Goal: Information Seeking & Learning: Learn about a topic

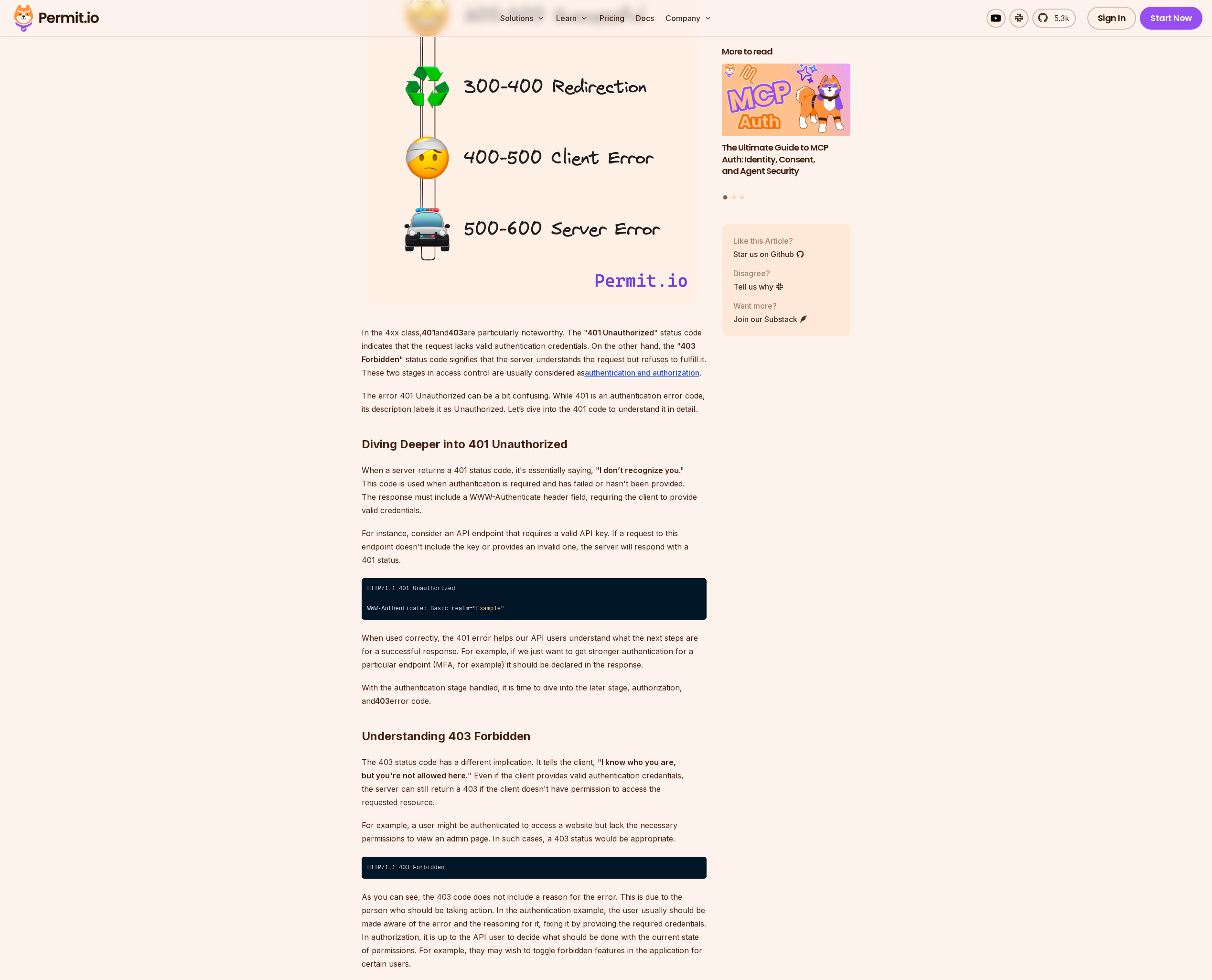
scroll to position [1181, 0]
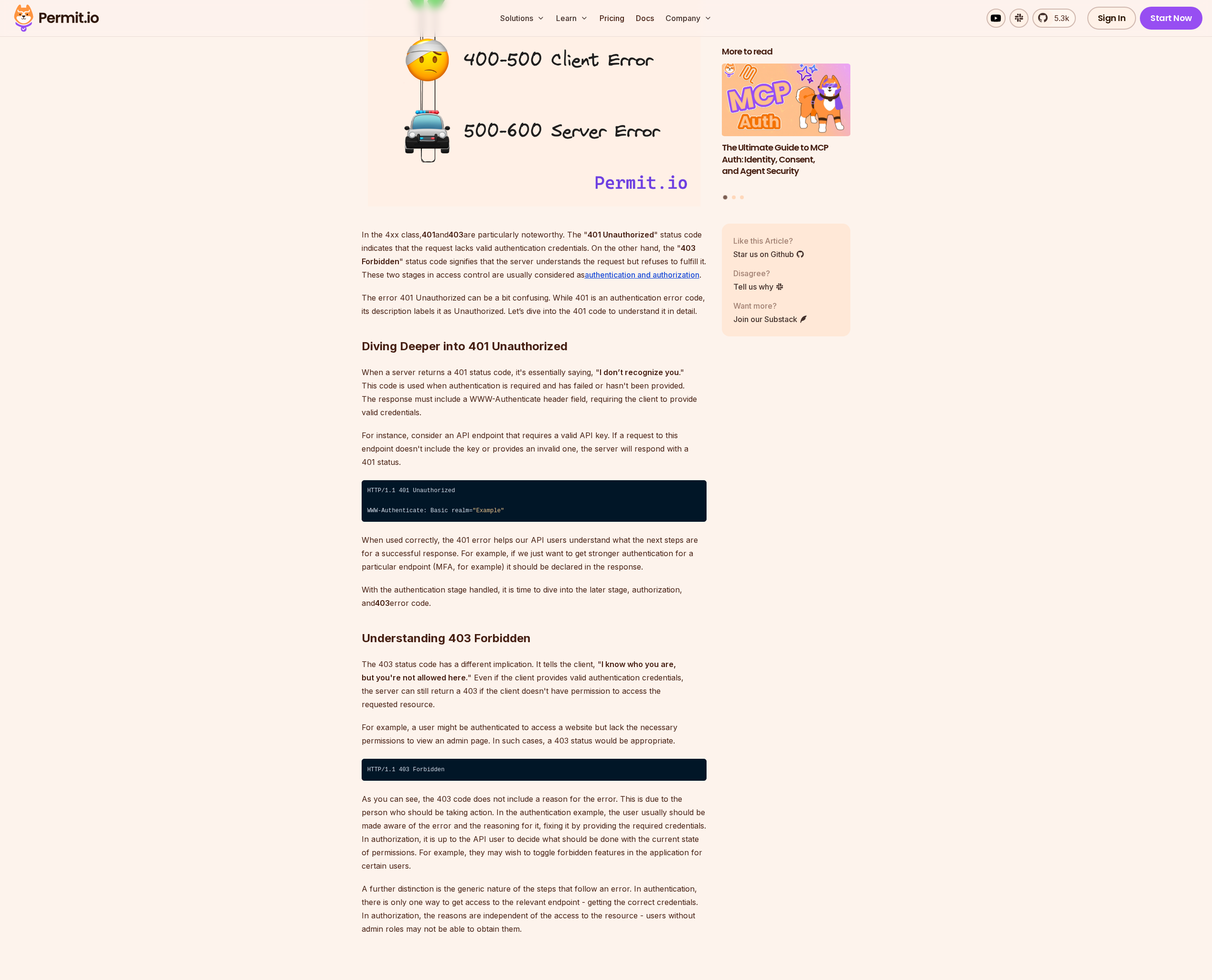
drag, startPoint x: 453, startPoint y: 371, endPoint x: 508, endPoint y: 376, distance: 55.2
click at [508, 376] on p "When a server returns a 401 status code, it's essentially saying, " I don’t rec…" at bounding box center [534, 392] width 345 height 54
drag, startPoint x: 504, startPoint y: 371, endPoint x: 451, endPoint y: 373, distance: 53.0
click at [451, 373] on p "When a server returns a 401 status code, it's essentially saying, " I don’t rec…" at bounding box center [534, 392] width 345 height 54
copy p "401 status cod"
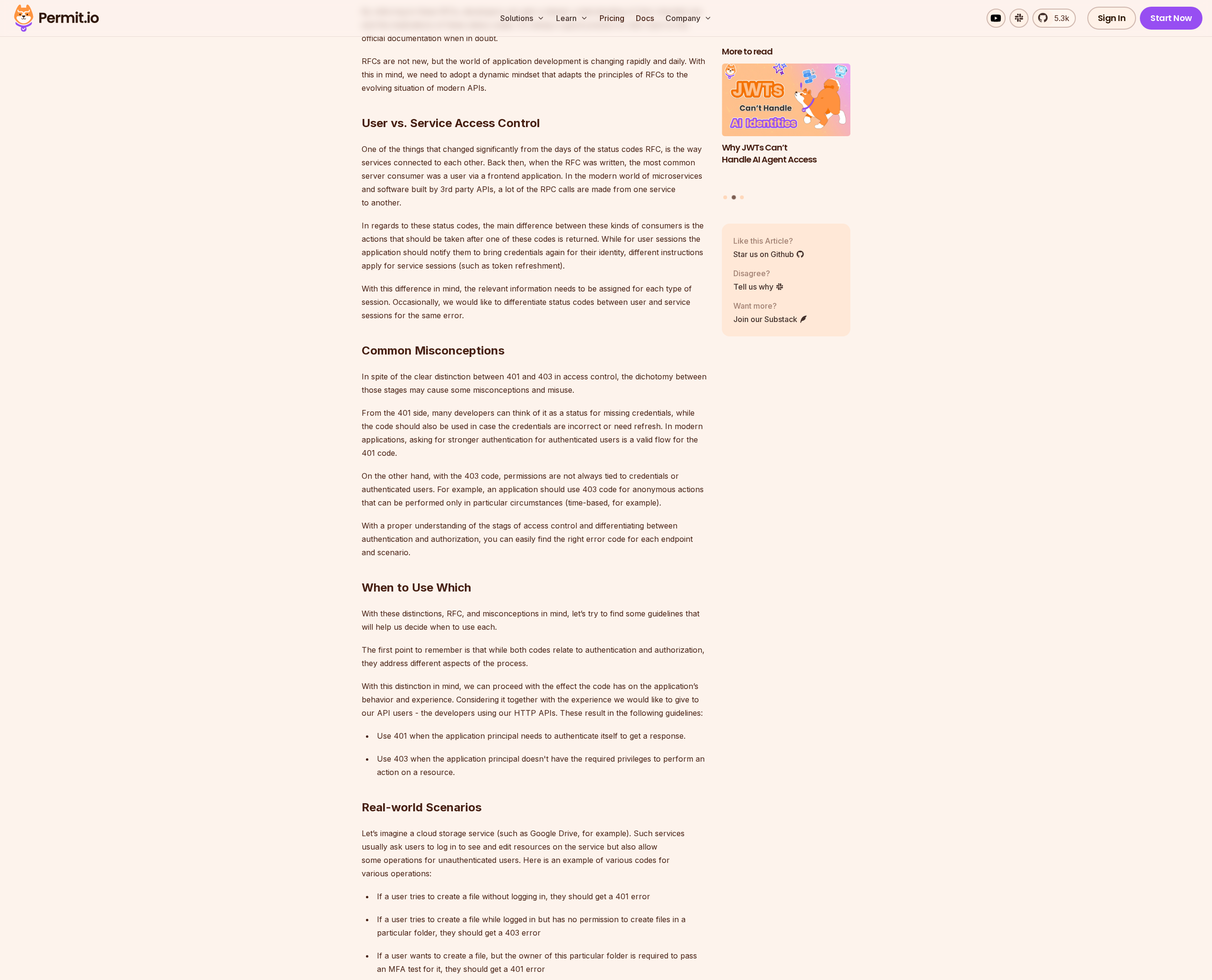
scroll to position [2427, 0]
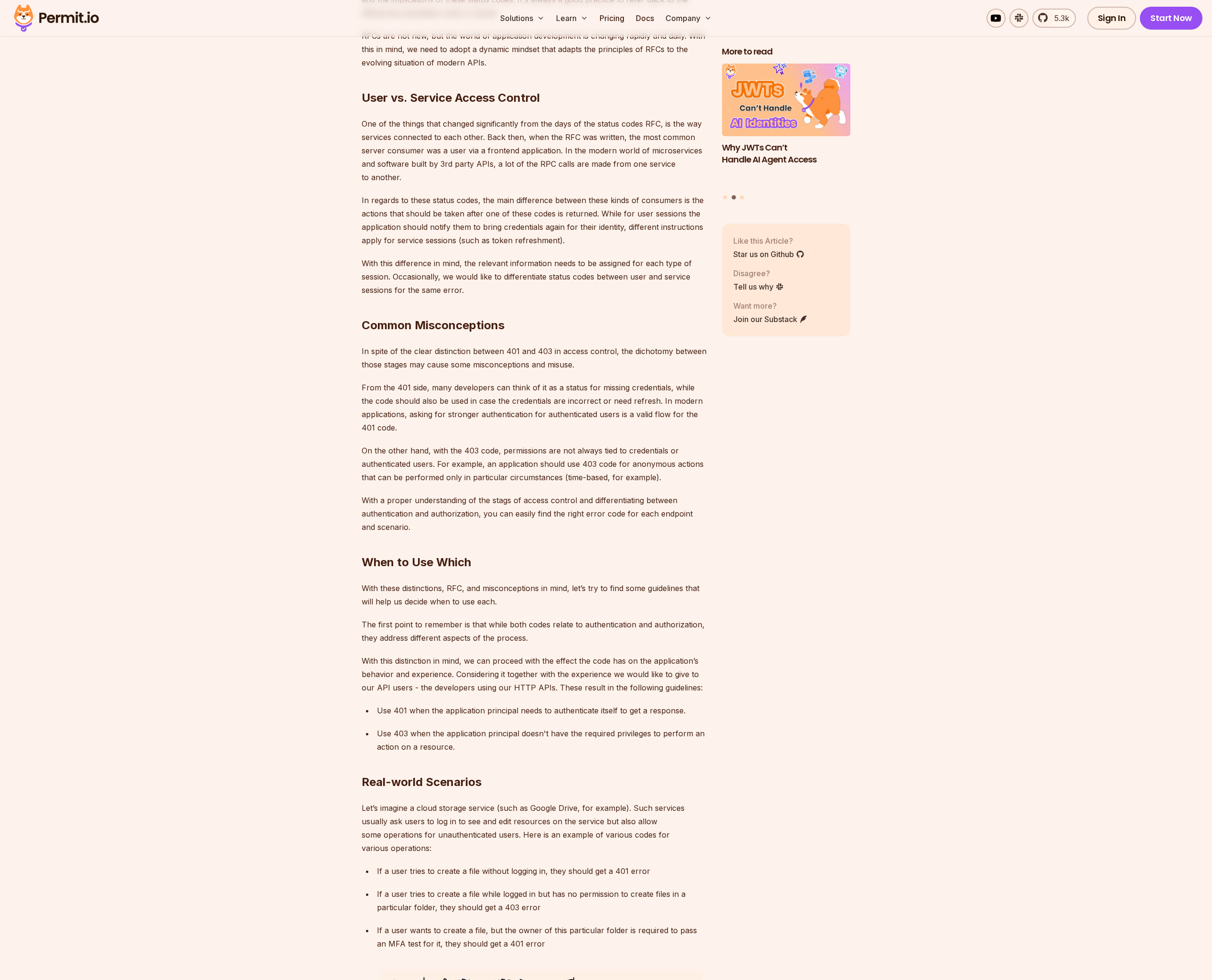
drag, startPoint x: 808, startPoint y: 635, endPoint x: 786, endPoint y: 631, distance: 22.4
click at [808, 633] on div "More to read Why JWTs Can’t Handle AI Agent Access Human-in-the-Loop for AI Age…" at bounding box center [787, 56] width 129 height 3790
drag, startPoint x: 392, startPoint y: 359, endPoint x: 453, endPoint y: 364, distance: 61.2
click at [453, 381] on p "From the 401 side, many developers can think of it as a status for missing cred…" at bounding box center [534, 408] width 345 height 54
drag, startPoint x: 465, startPoint y: 421, endPoint x: 488, endPoint y: 423, distance: 23.1
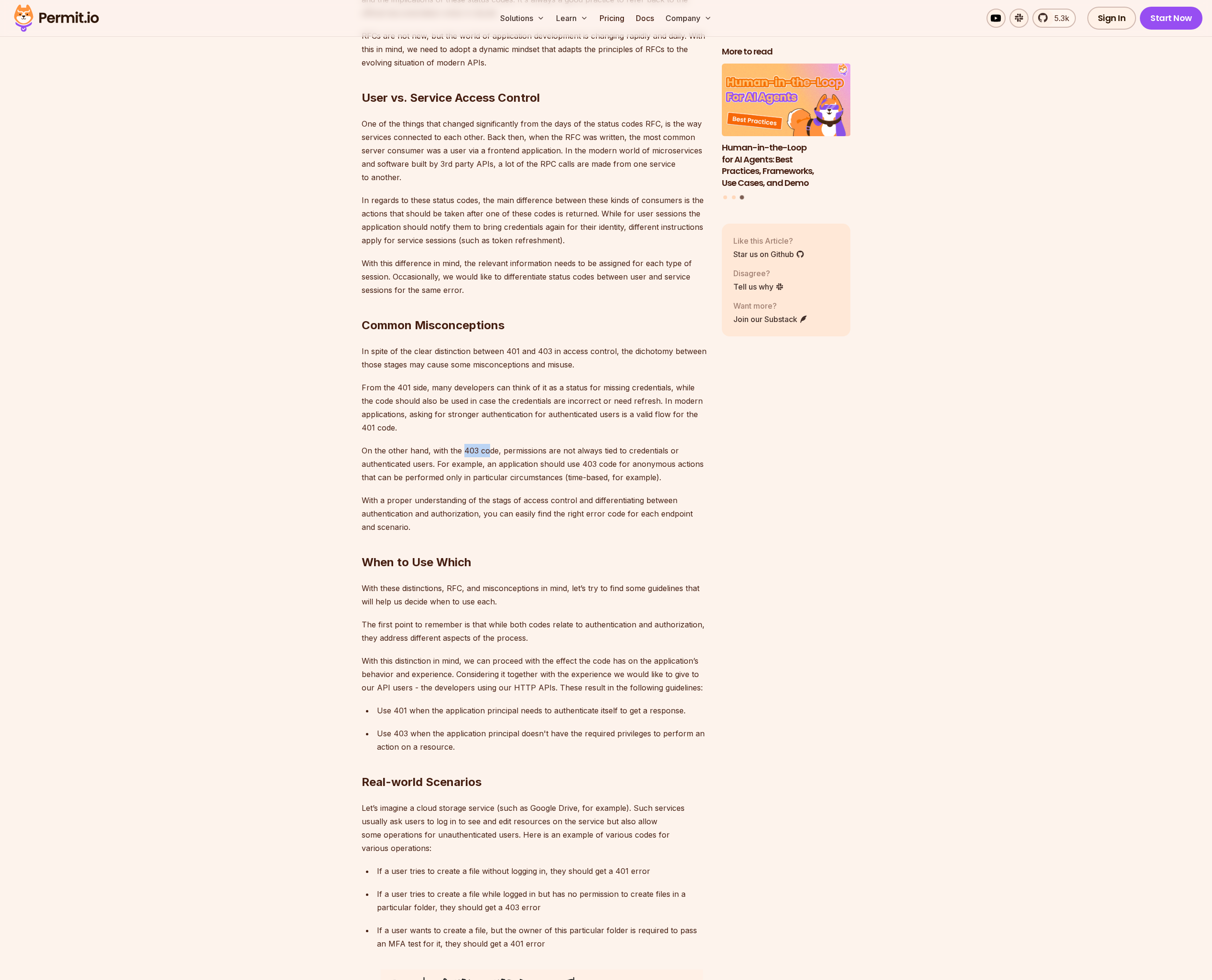
click at [488, 444] on p "On the other hand, with the 403 code, permissions are not always tied to creden…" at bounding box center [534, 464] width 345 height 40
click at [433, 444] on p "On the other hand, with the 403 code, permissions are not always tied to creden…" at bounding box center [534, 464] width 345 height 40
click at [769, 479] on div "More to read Why JWTs Can’t Handle AI Agent Access Human-in-the-Loop for AI Age…" at bounding box center [787, 56] width 129 height 3790
drag, startPoint x: 664, startPoint y: 456, endPoint x: 583, endPoint y: 440, distance: 82.6
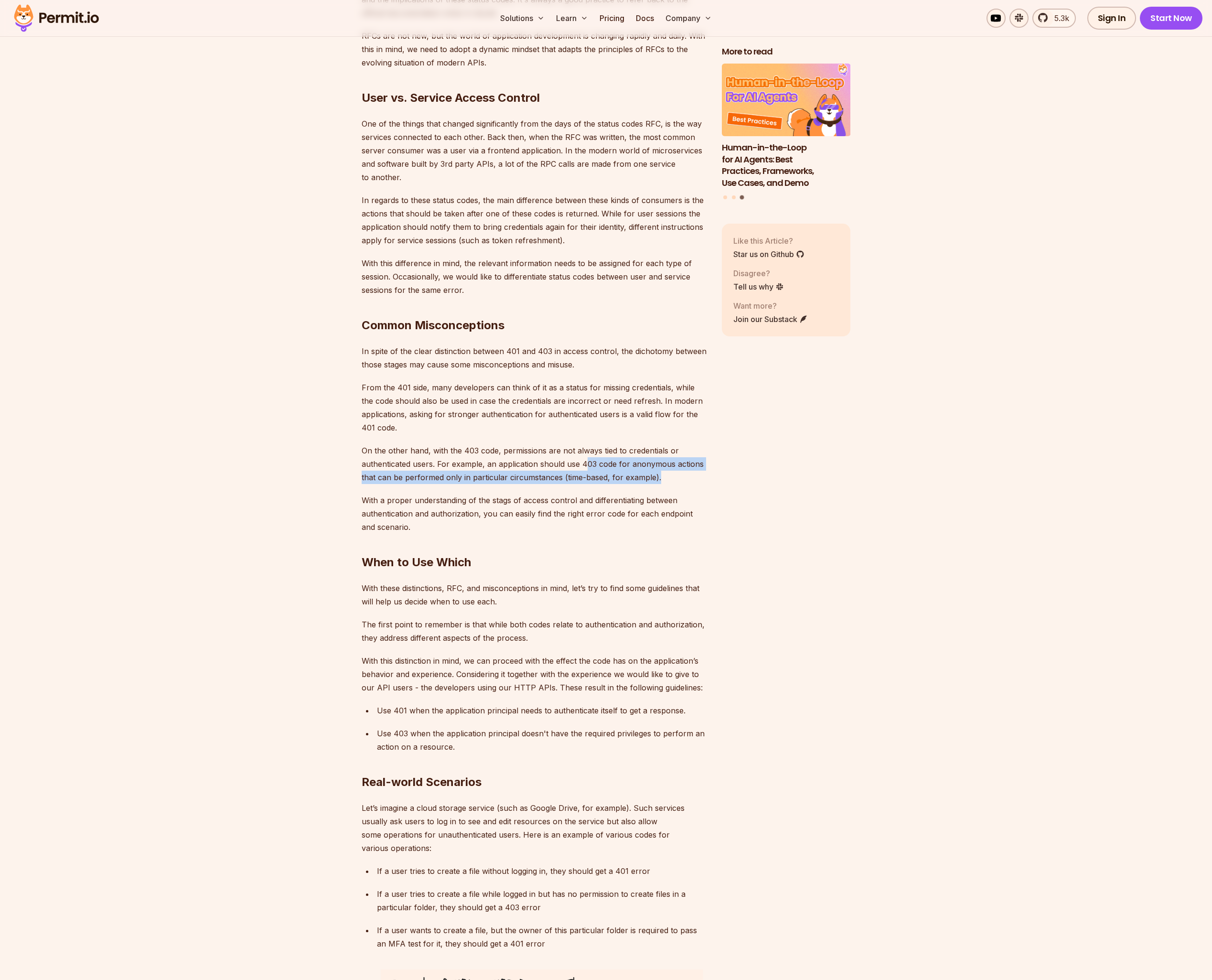
click at [583, 444] on p "On the other hand, with the 403 code, permissions are not always tied to creden…" at bounding box center [534, 464] width 345 height 40
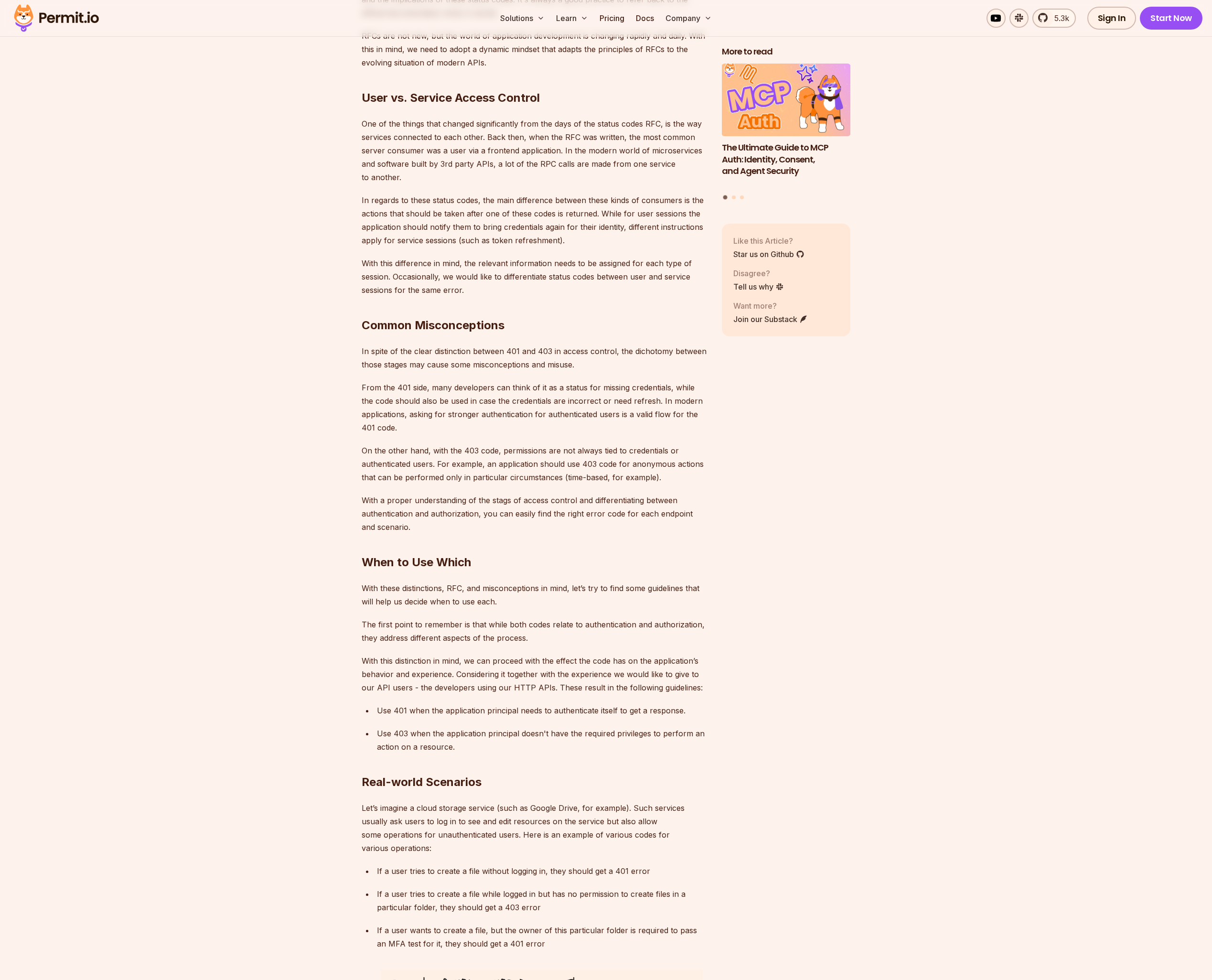
click at [526, 517] on h2 "When to Use Which" at bounding box center [534, 543] width 345 height 54
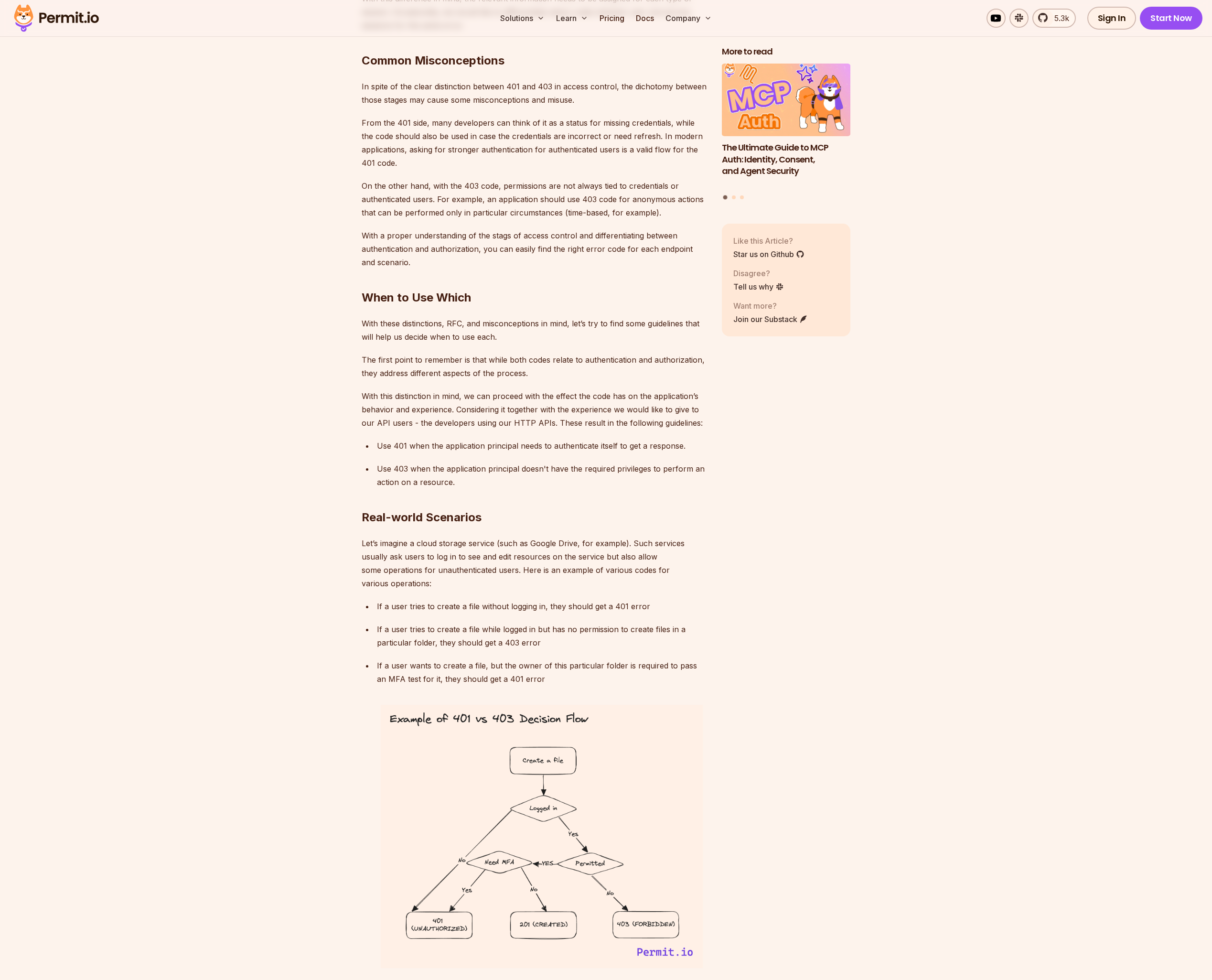
scroll to position [2692, 0]
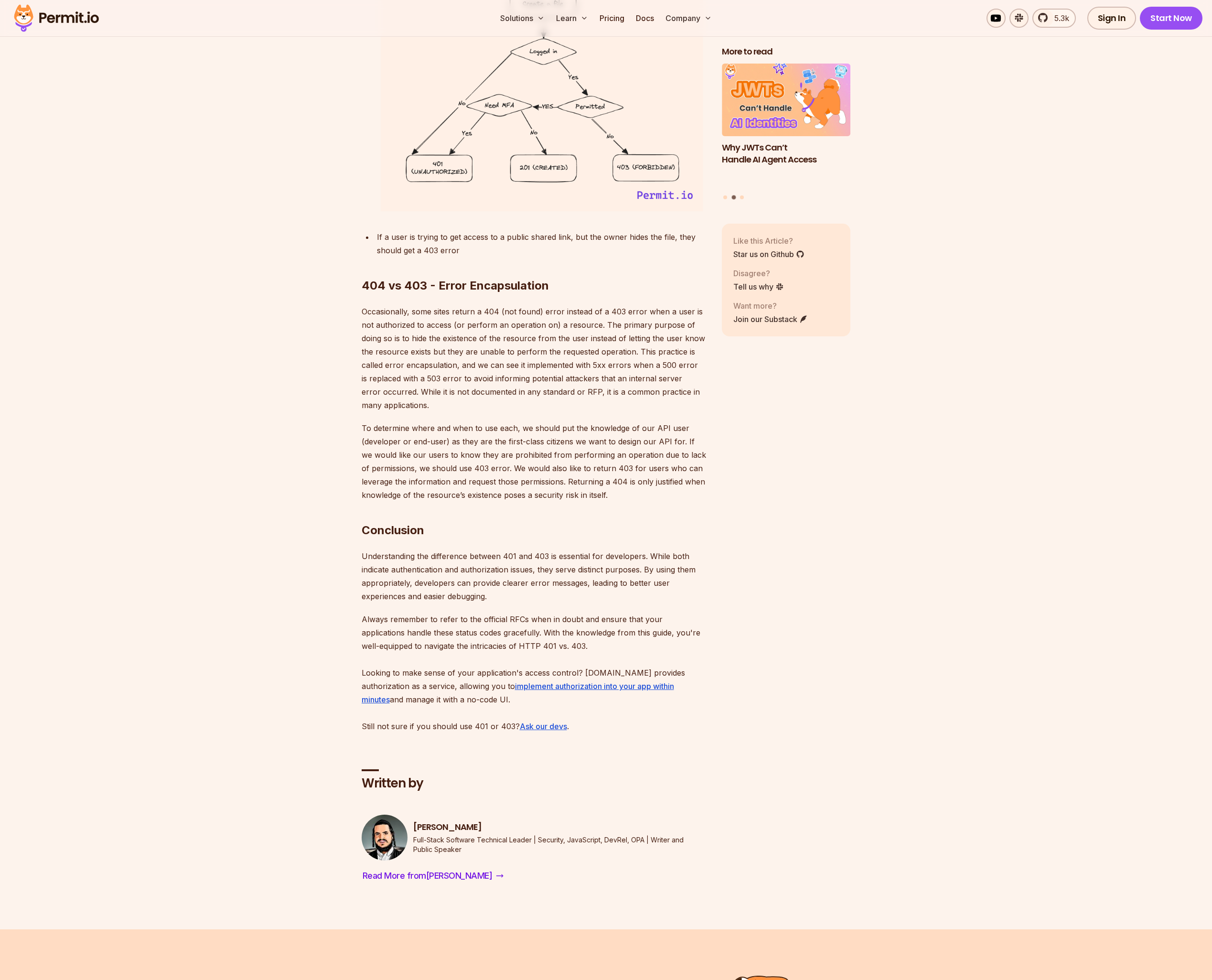
scroll to position [3250, 0]
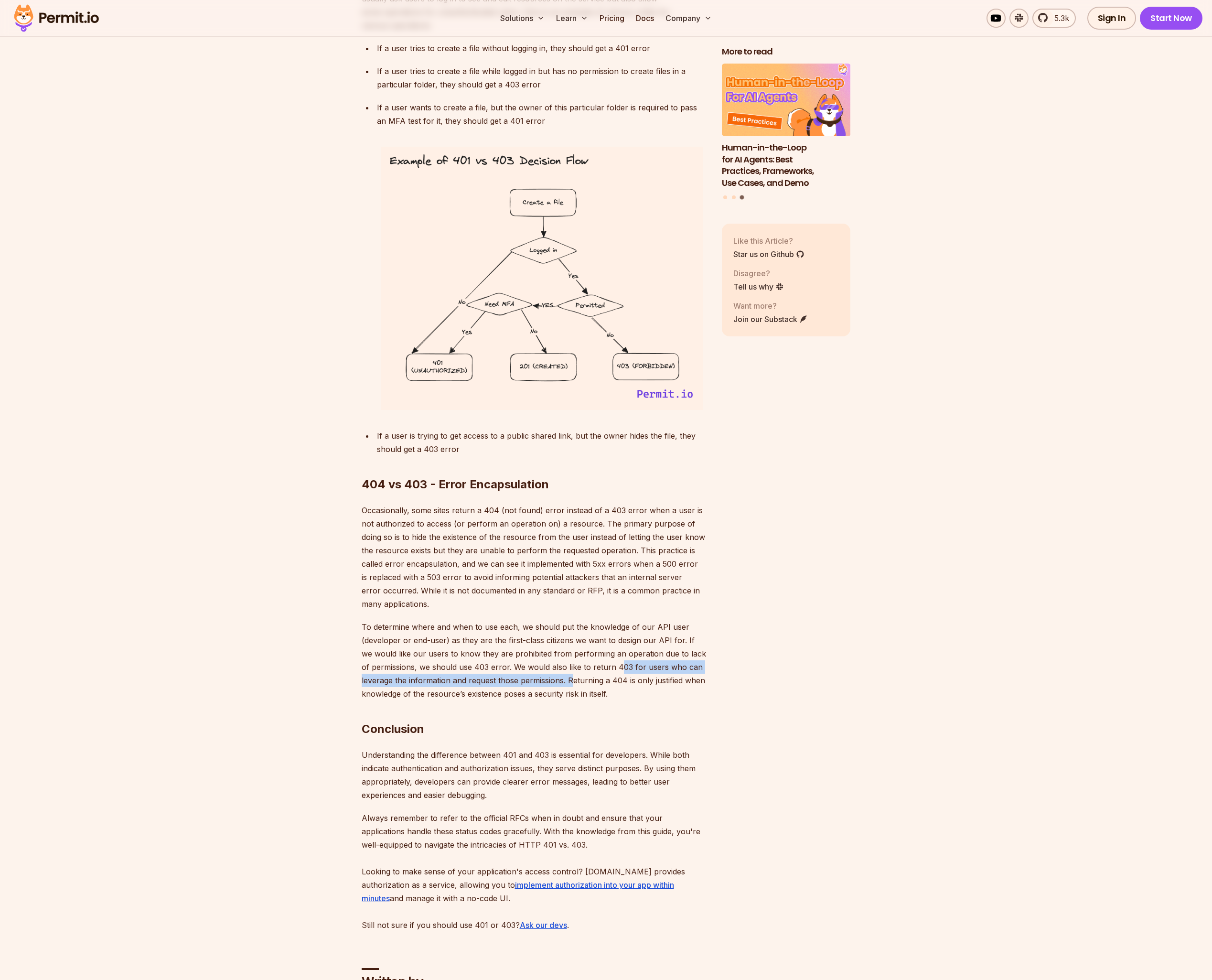
drag, startPoint x: 610, startPoint y: 635, endPoint x: 572, endPoint y: 657, distance: 43.9
click at [572, 657] on p "To determine where and when to use each, we should put the knowledge of our API…" at bounding box center [534, 660] width 345 height 80
click at [446, 640] on p "To determine where and when to use each, we should put the knowledge of our API…" at bounding box center [534, 660] width 345 height 80
click at [412, 627] on p "To determine where and when to use each, we should put the knowledge of our API…" at bounding box center [534, 660] width 345 height 80
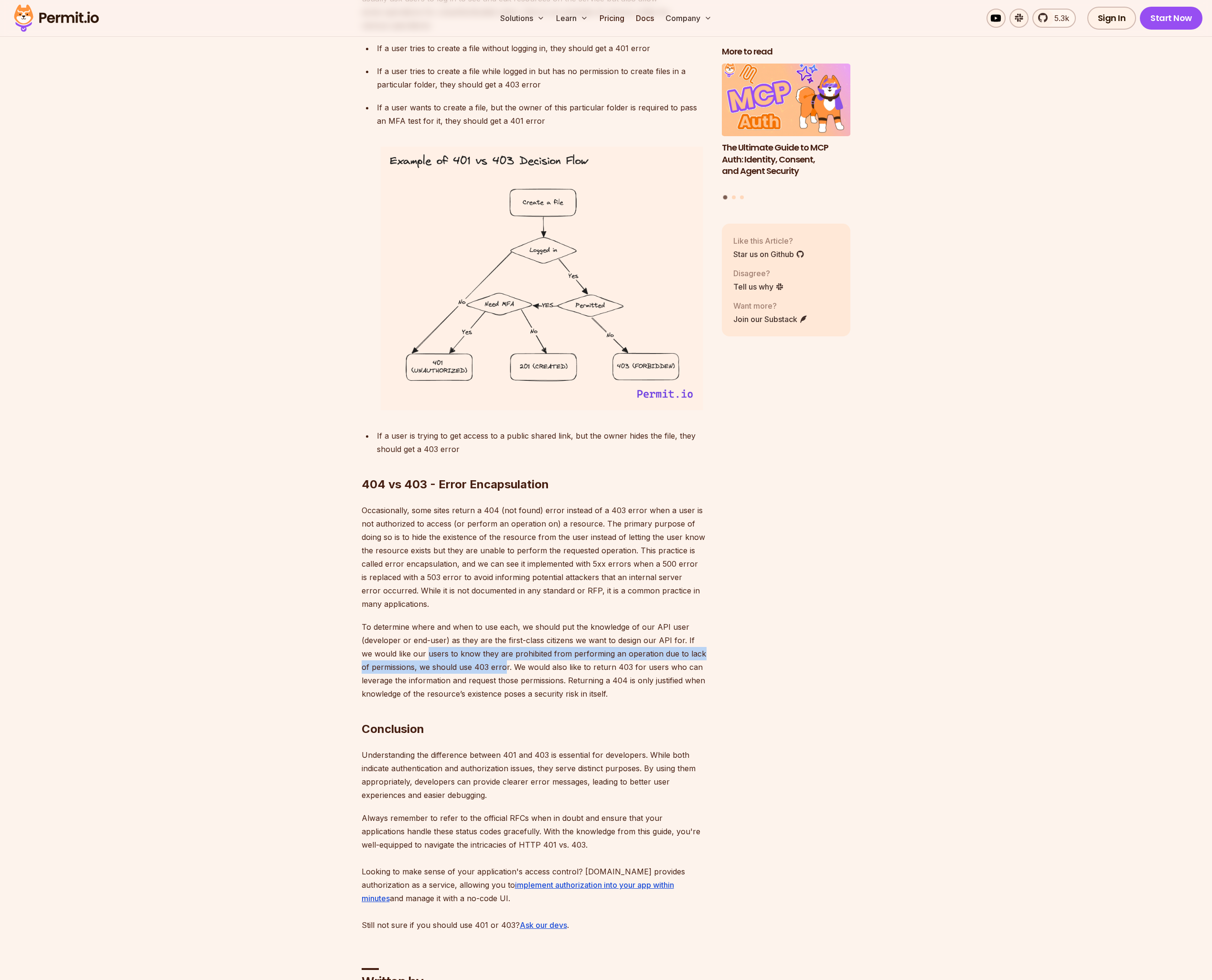
drag, startPoint x: 415, startPoint y: 627, endPoint x: 496, endPoint y: 644, distance: 82.8
click at [496, 644] on p "To determine where and when to use each, we should put the knowledge of our API…" at bounding box center [534, 660] width 345 height 80
copy p "users to know they are prohibited from performing an operation due to lack of p…"
